Goal: Information Seeking & Learning: Check status

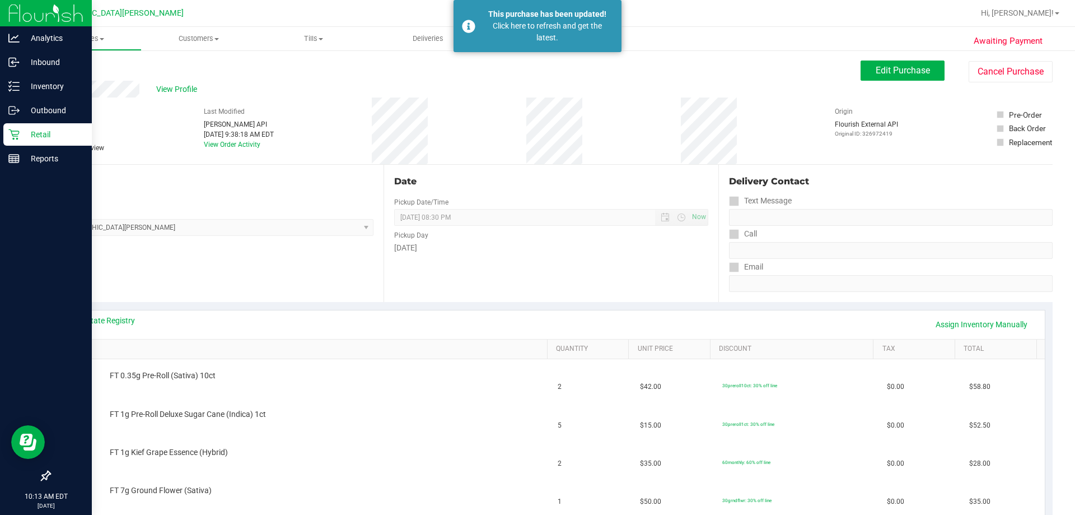
scroll to position [56, 0]
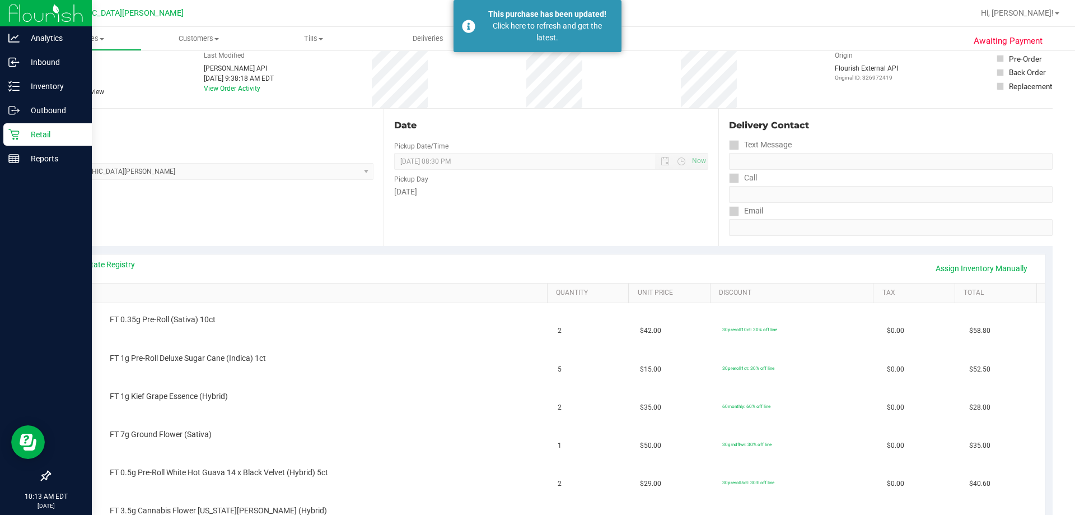
click at [31, 138] on p "Retail" at bounding box center [53, 134] width 67 height 13
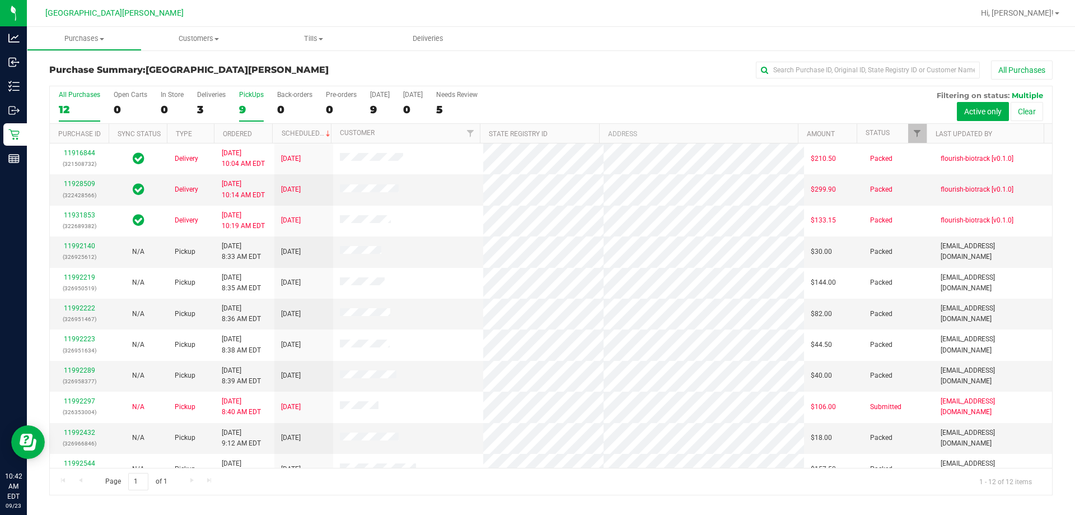
click at [253, 99] on label "PickUps 9" at bounding box center [251, 106] width 25 height 31
click at [0, 0] on input "PickUps 9" at bounding box center [0, 0] width 0 height 0
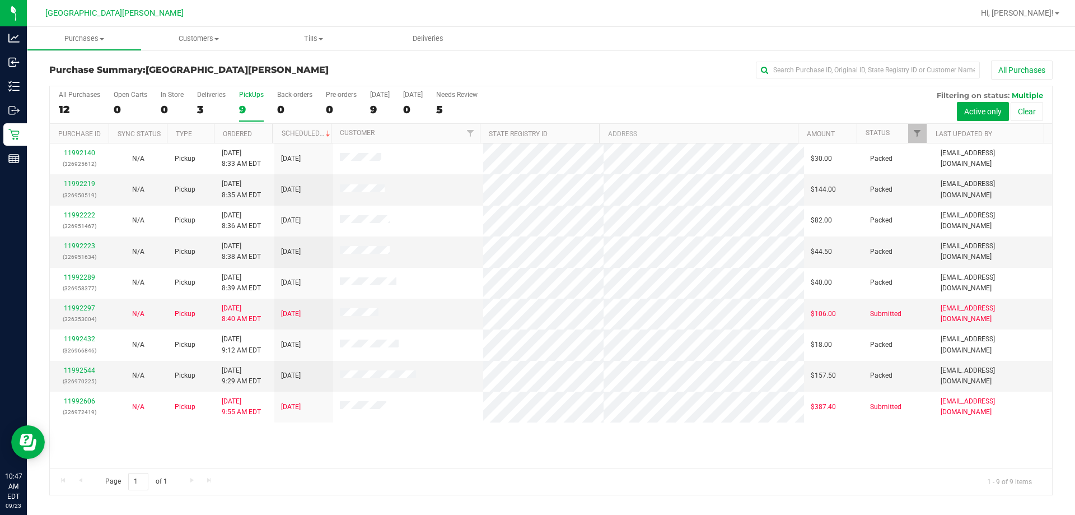
click at [666, 95] on div "All Purchases 12 Open Carts 0 In Store 0 Deliveries 3 PickUps 9 Back-orders 0 P…" at bounding box center [551, 90] width 1003 height 9
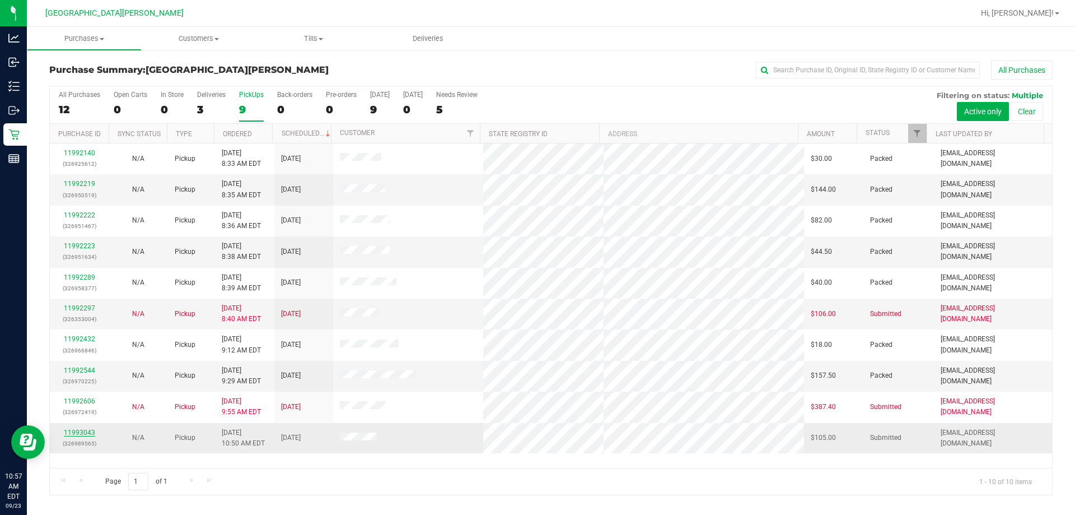
click at [87, 434] on link "11993043" at bounding box center [79, 432] width 31 height 8
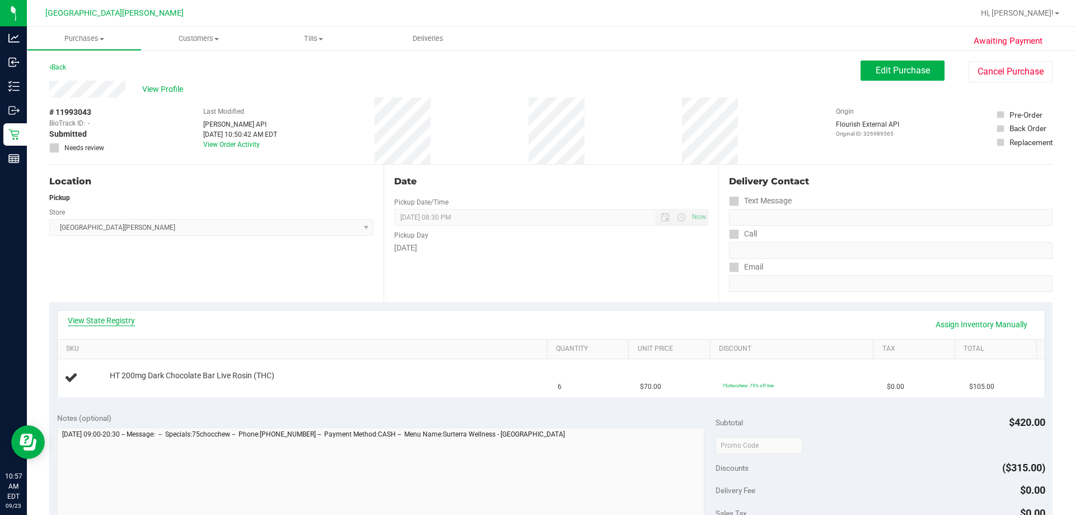
click at [124, 315] on link "View State Registry" at bounding box center [101, 320] width 67 height 11
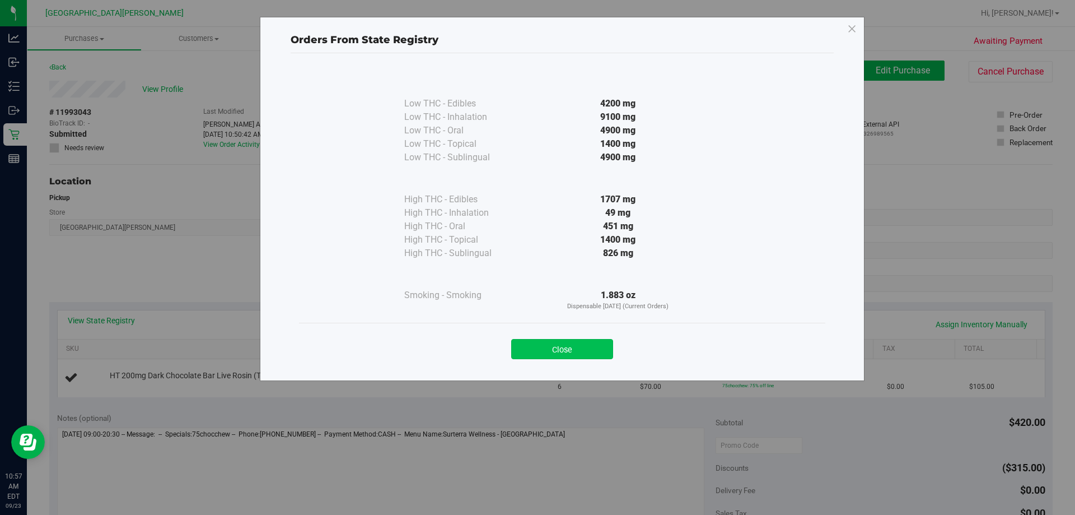
click at [547, 345] on button "Close" at bounding box center [562, 349] width 102 height 20
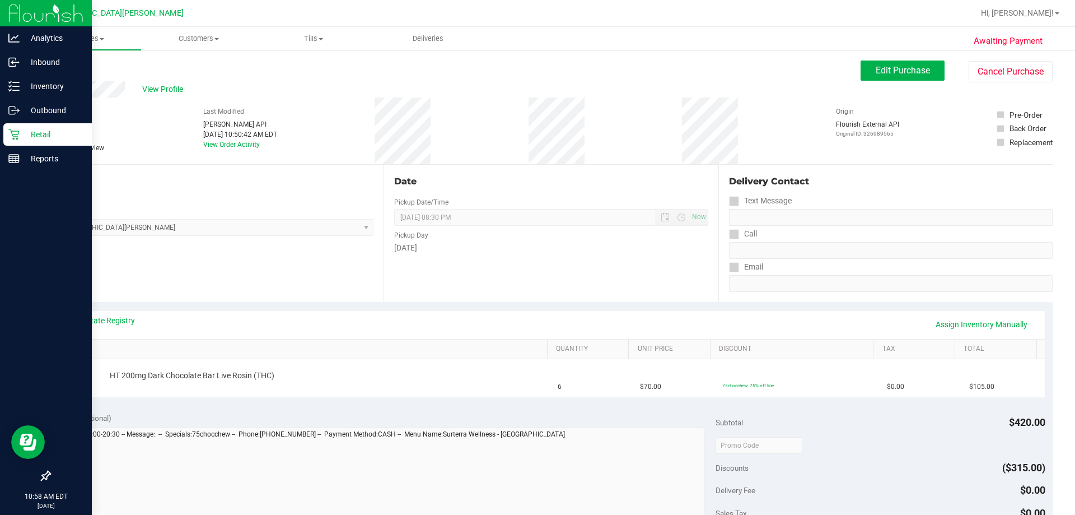
click at [31, 128] on p "Retail" at bounding box center [53, 134] width 67 height 13
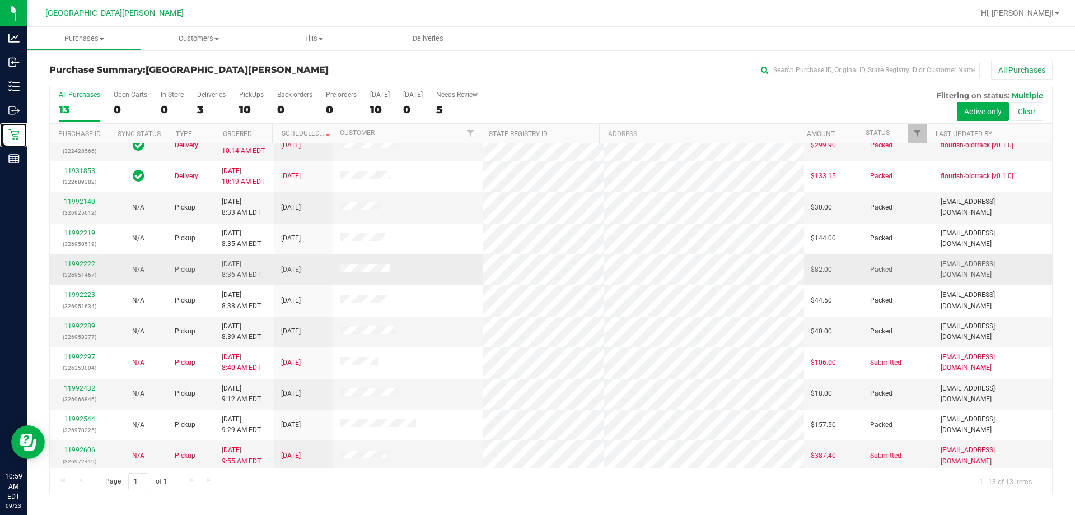
scroll to position [78, 0]
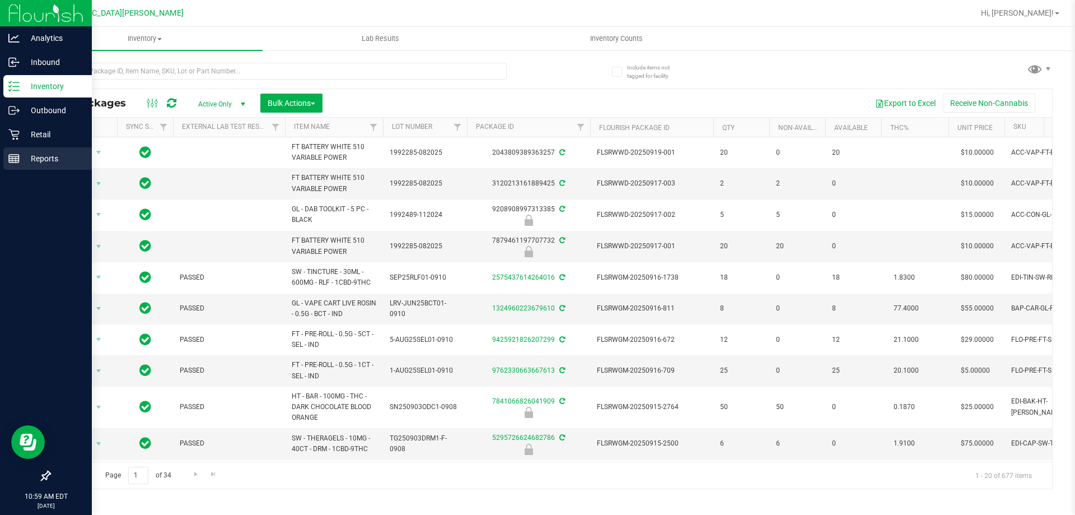
click at [24, 159] on p "Reports" at bounding box center [53, 158] width 67 height 13
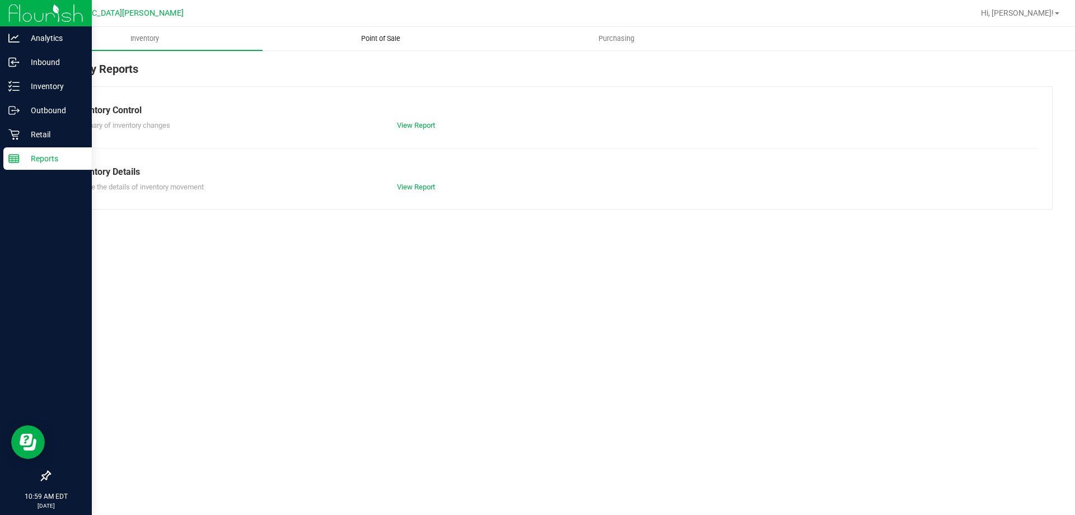
click at [384, 35] on span "Point of Sale" at bounding box center [380, 39] width 69 height 10
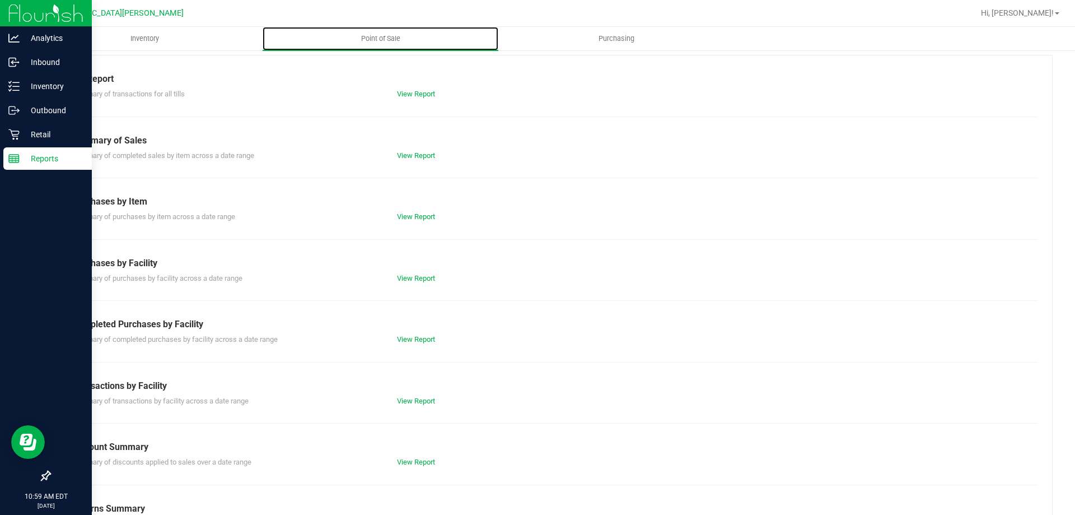
scroll to position [74, 0]
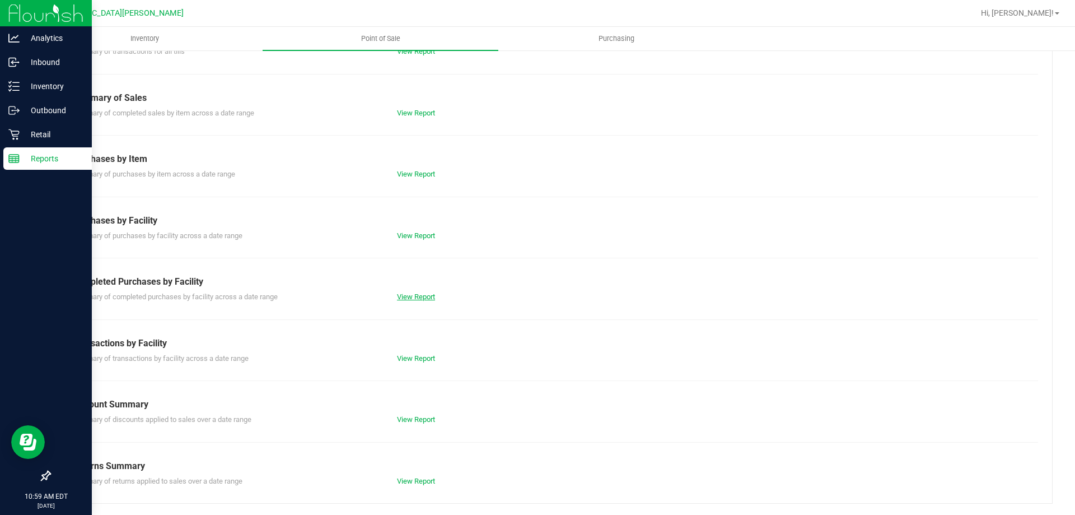
click at [407, 295] on link "View Report" at bounding box center [416, 296] width 38 height 8
